Goal: Task Accomplishment & Management: Use online tool/utility

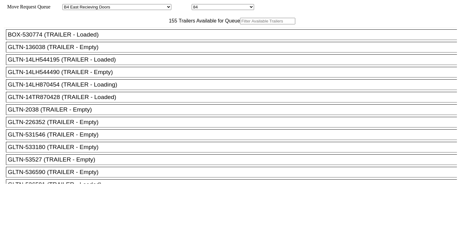
select select "527"
select select "8140"
click at [147, 34] on body "Move Request Queue Area Started San Pedro Lost San Pedro Appt San Pedro B4 West…" at bounding box center [230, 105] width 456 height 206
paste input "615649"
type input "615649"
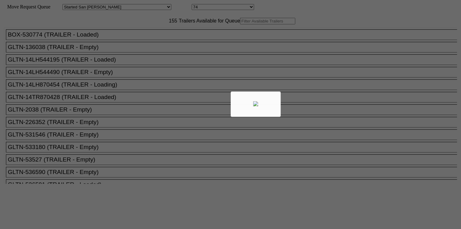
click at [148, 34] on div at bounding box center [230, 114] width 461 height 229
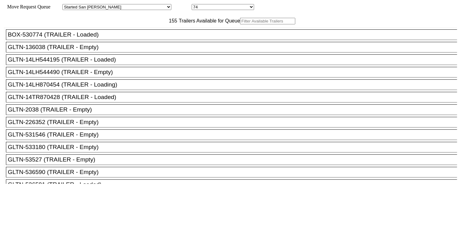
click at [240, 24] on input "text" at bounding box center [267, 21] width 55 height 7
paste input "151219"
type input "151219"
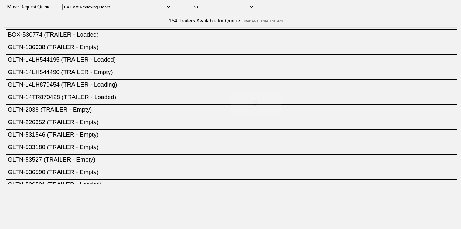
select select "527"
select select "8134"
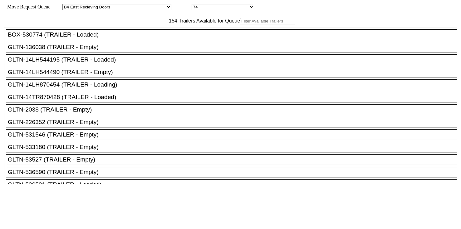
drag, startPoint x: 0, startPoint y: 0, endPoint x: 162, endPoint y: 34, distance: 165.2
click at [240, 24] on input "text" at bounding box center [267, 21] width 55 height 7
paste input "TA177887"
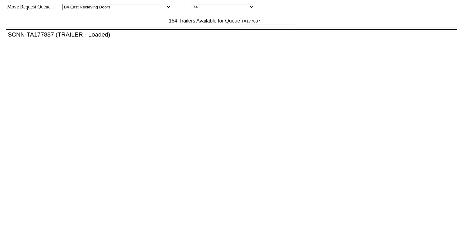
type input "TA177887"
click at [153, 38] on div "SCNN-TA177887 (TRAILER - Loaded)" at bounding box center [234, 34] width 453 height 7
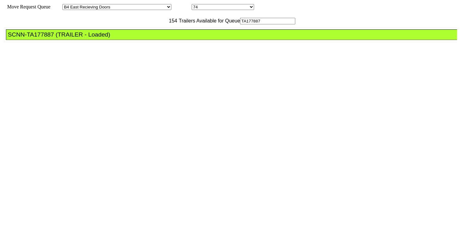
click at [153, 38] on div "SCNN-TA177887 (TRAILER - Loaded)" at bounding box center [234, 34] width 453 height 7
